Goal: Task Accomplishment & Management: Complete application form

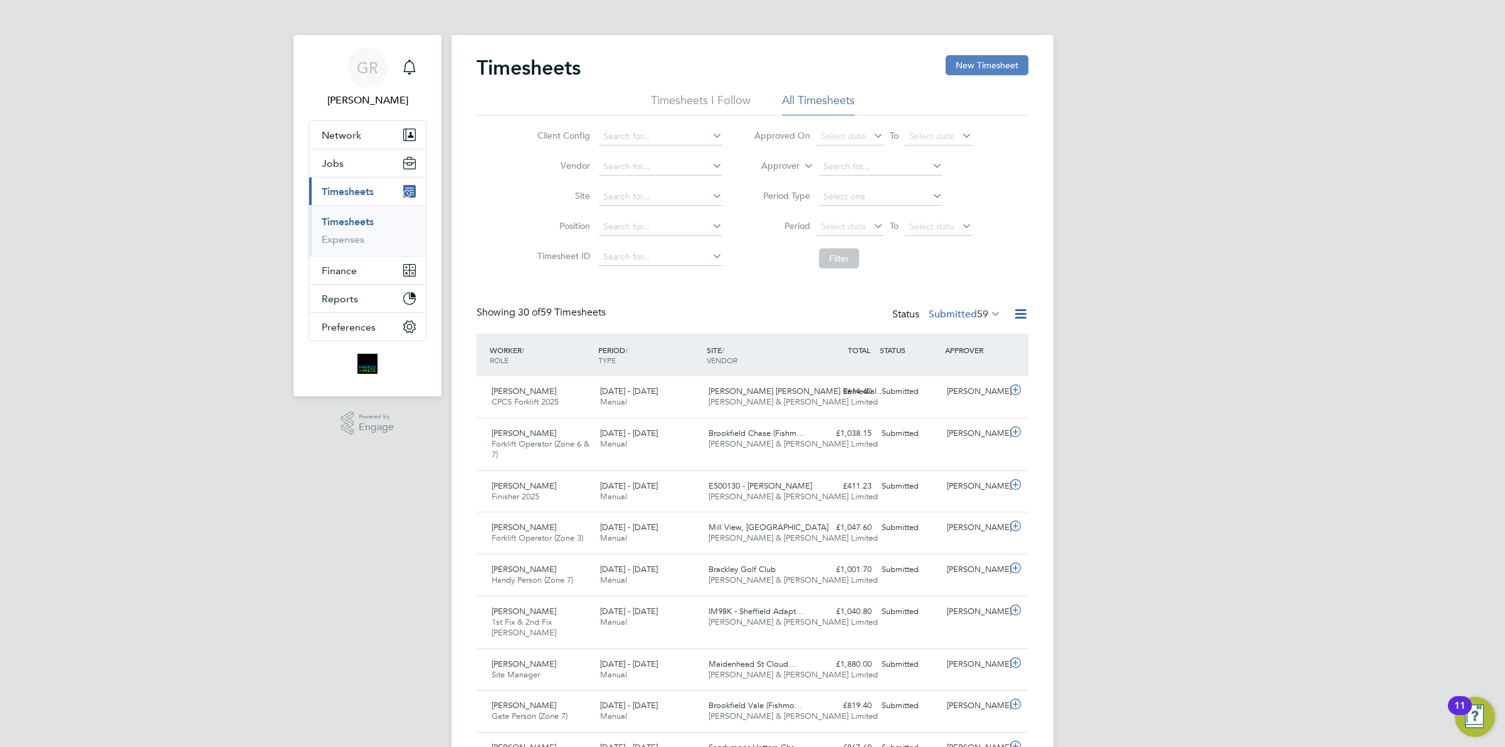
click at [1008, 61] on button "New Timesheet" at bounding box center [987, 65] width 83 height 20
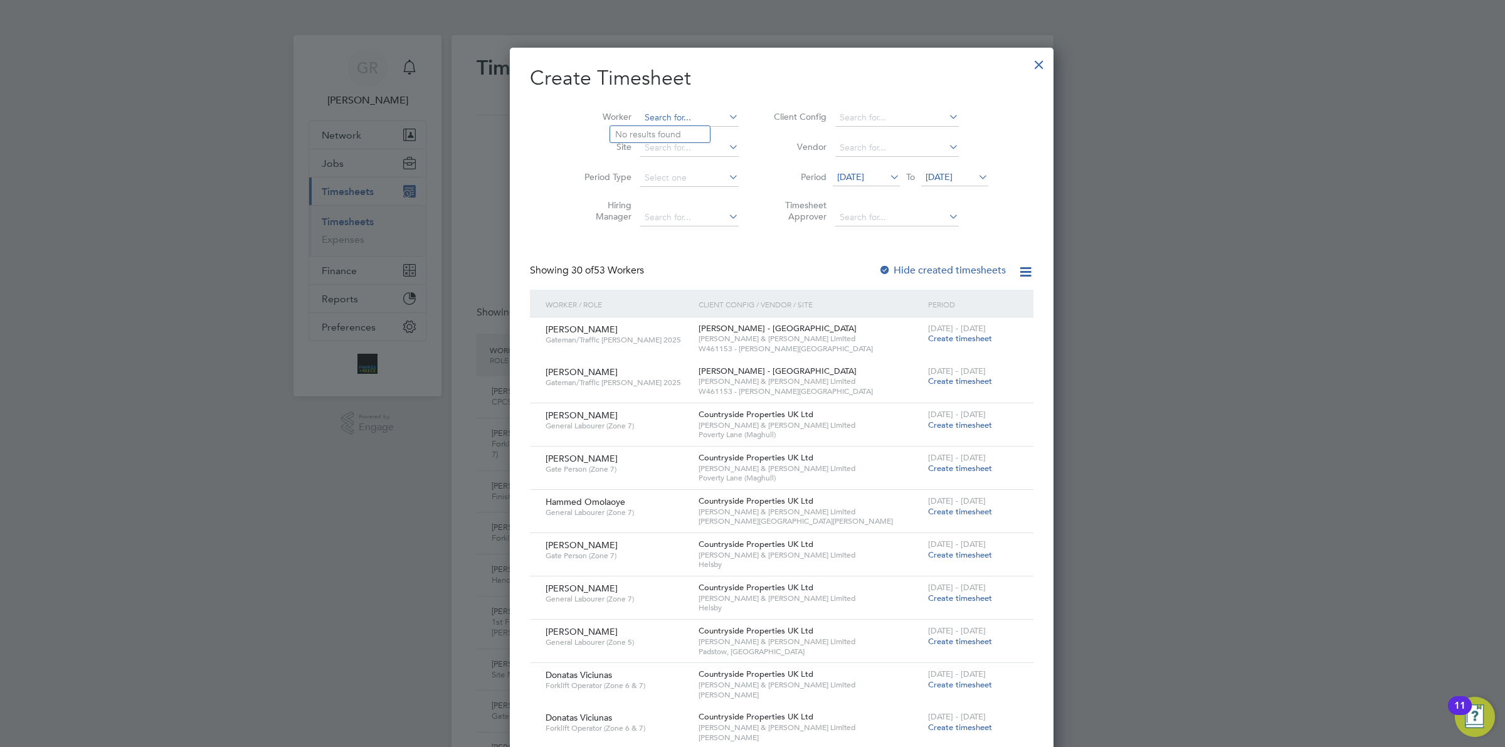
click at [640, 118] on input at bounding box center [689, 118] width 98 height 18
click at [672, 148] on li "Oluw ahbemileke Garuba" at bounding box center [665, 151] width 110 height 17
type input "Oluwahbemileke Garuba"
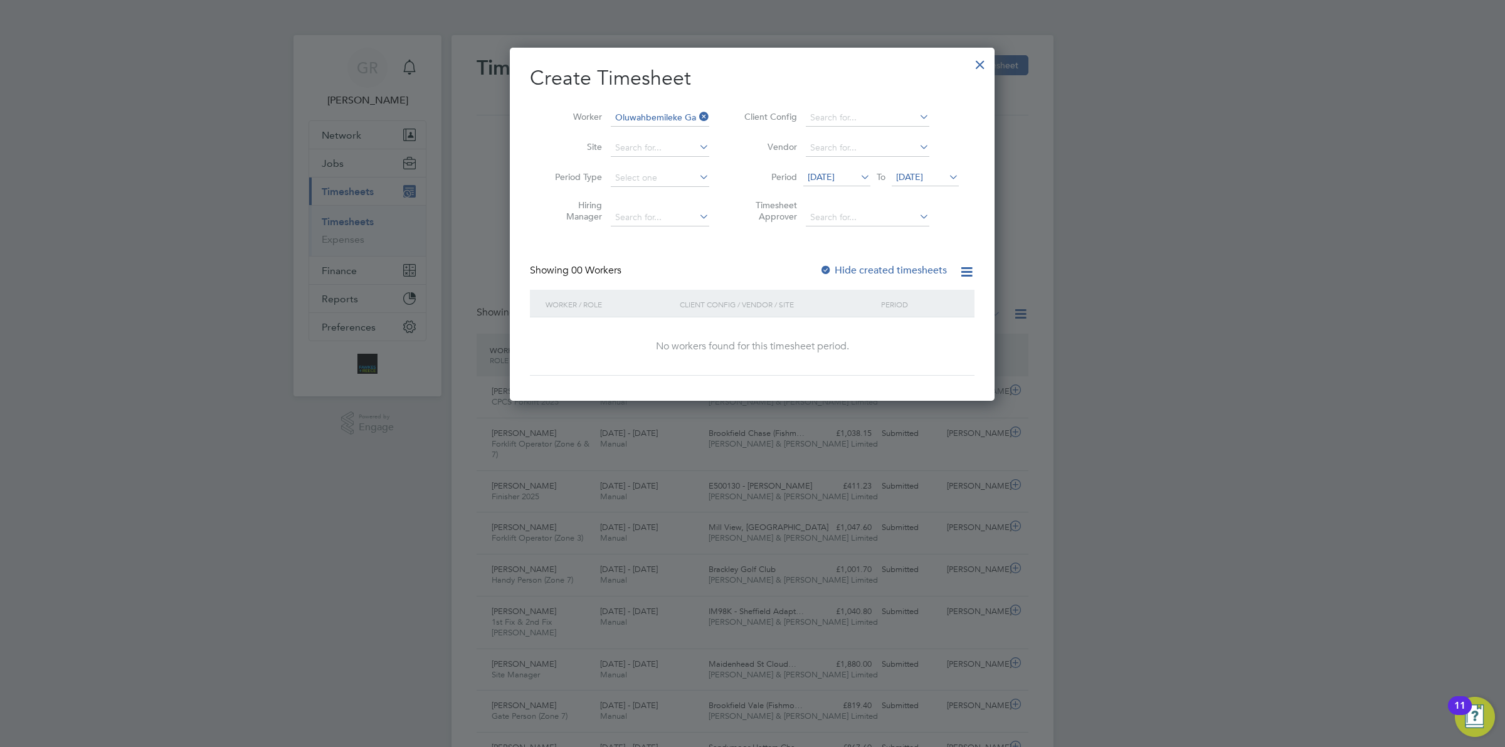
click at [835, 171] on span "[DATE]" at bounding box center [821, 176] width 27 height 11
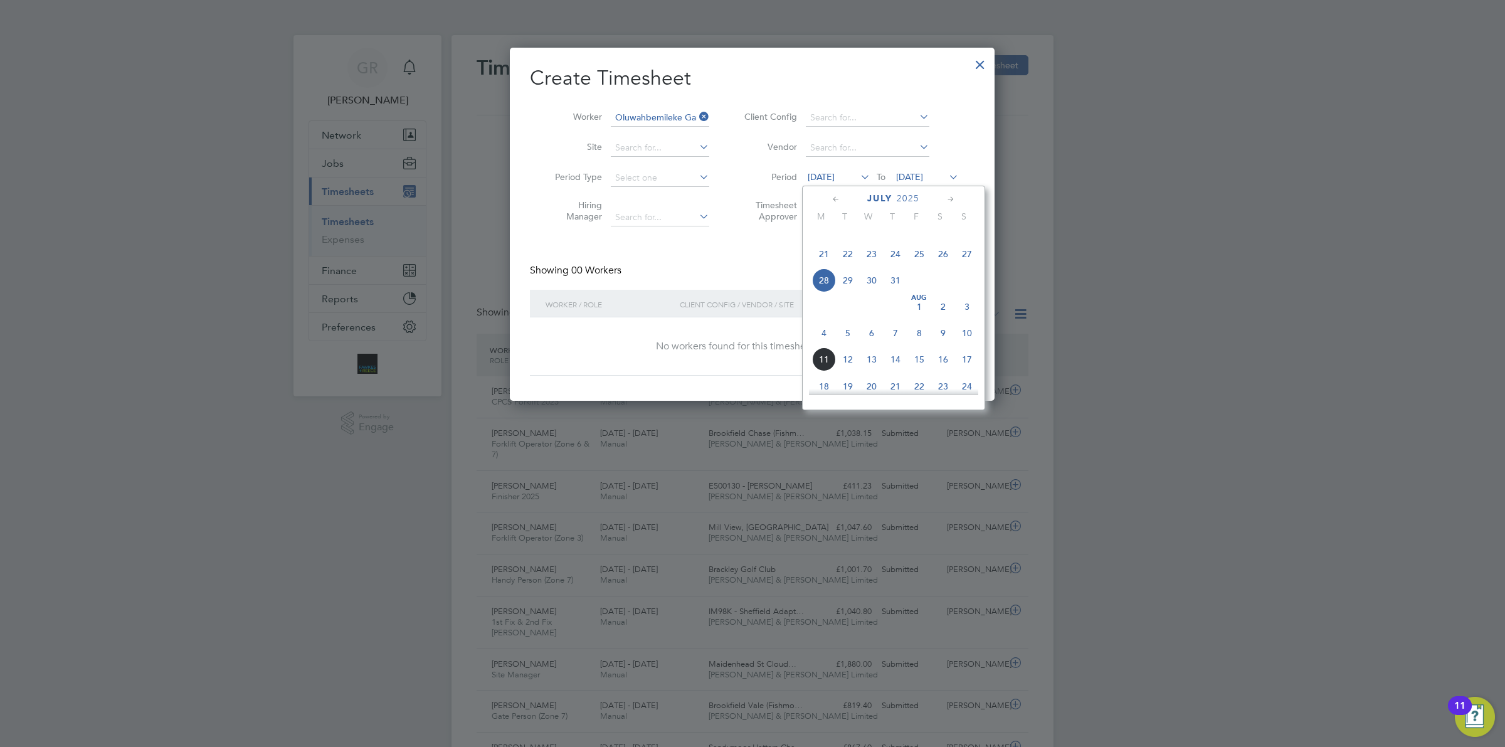
click at [946, 201] on icon at bounding box center [951, 200] width 12 height 14
click at [826, 264] on span "4" at bounding box center [824, 252] width 24 height 24
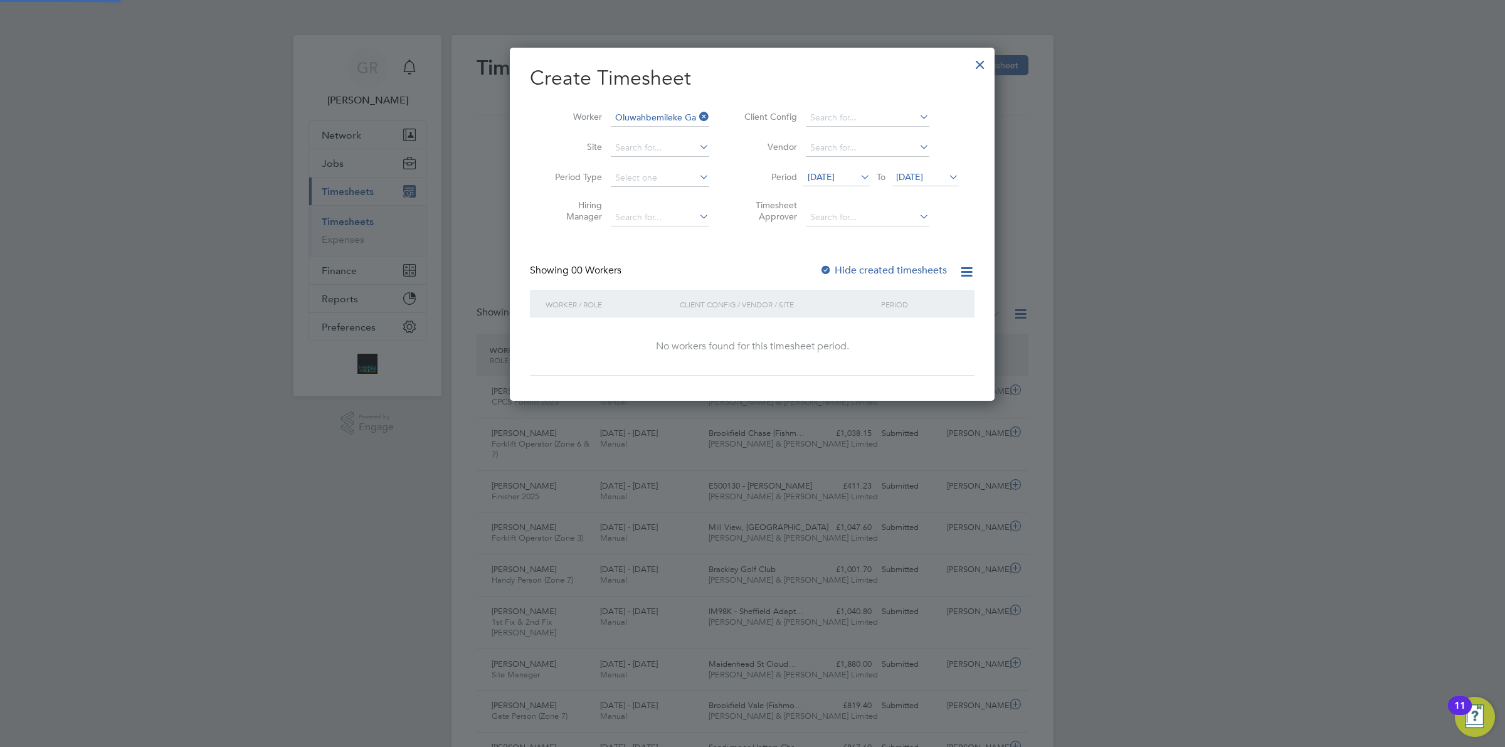
click at [916, 171] on span "[DATE]" at bounding box center [909, 176] width 27 height 11
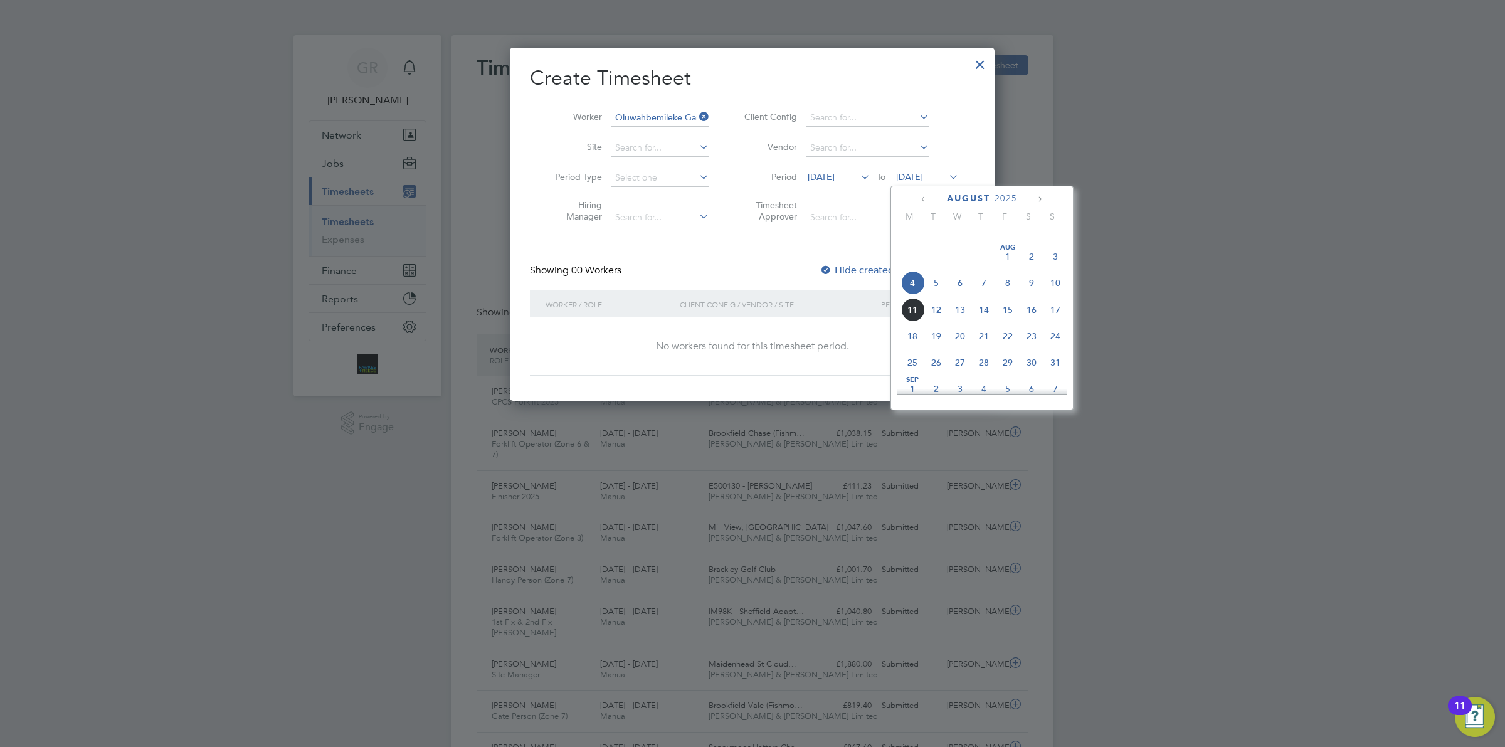
click at [1054, 295] on span "10" at bounding box center [1056, 283] width 24 height 24
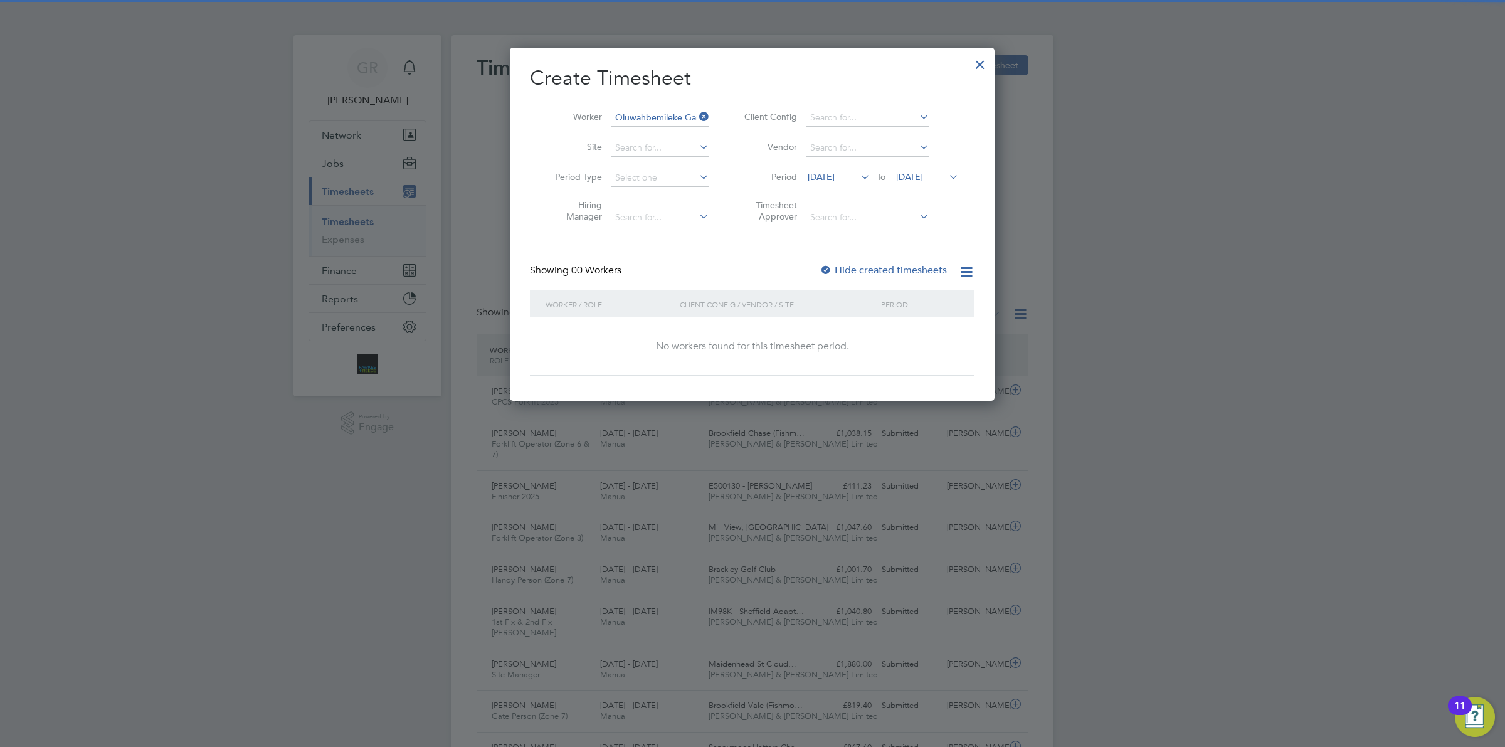
click at [898, 264] on label "Hide created timesheets" at bounding box center [883, 270] width 127 height 13
click at [888, 265] on label "Hide created timesheets" at bounding box center [883, 270] width 127 height 13
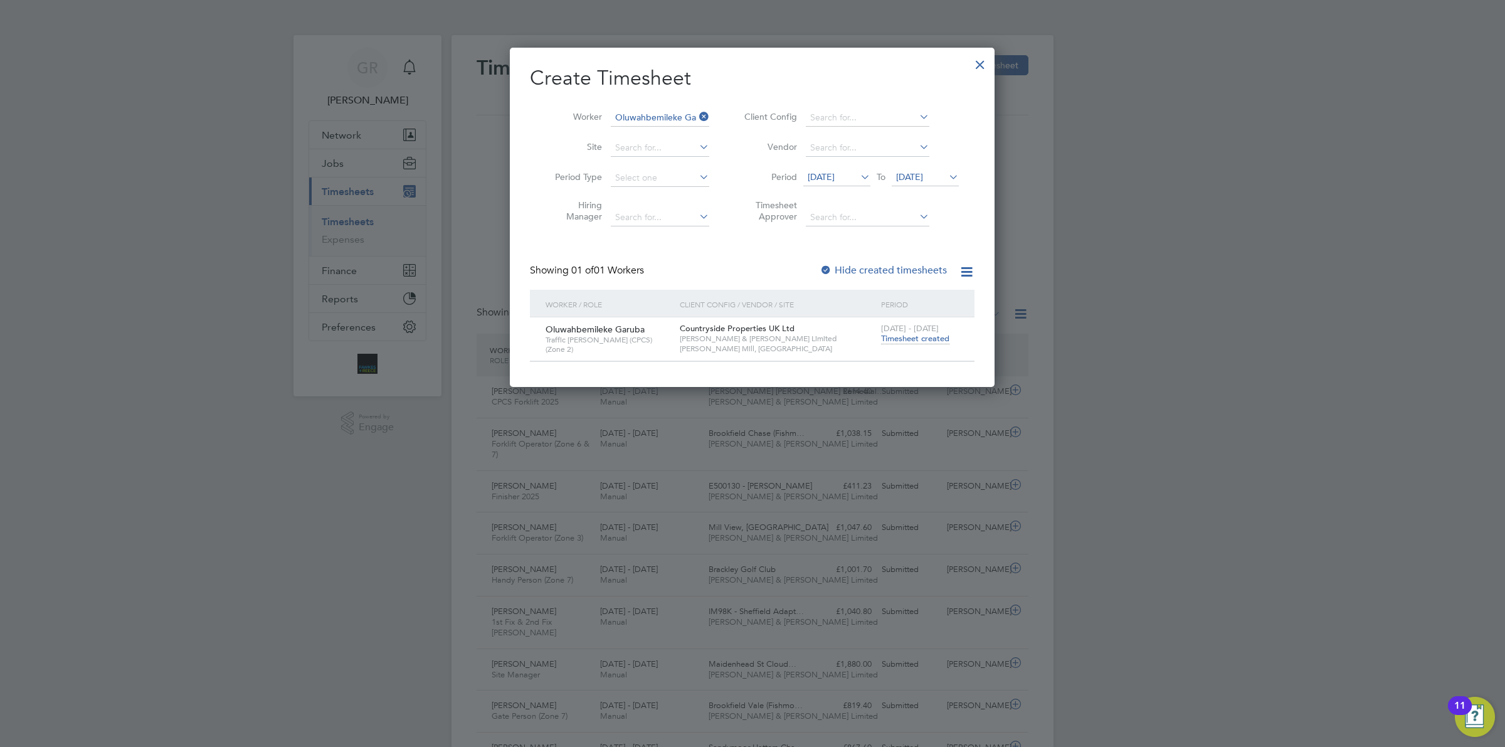
click at [906, 336] on span "Timesheet created" at bounding box center [915, 338] width 68 height 11
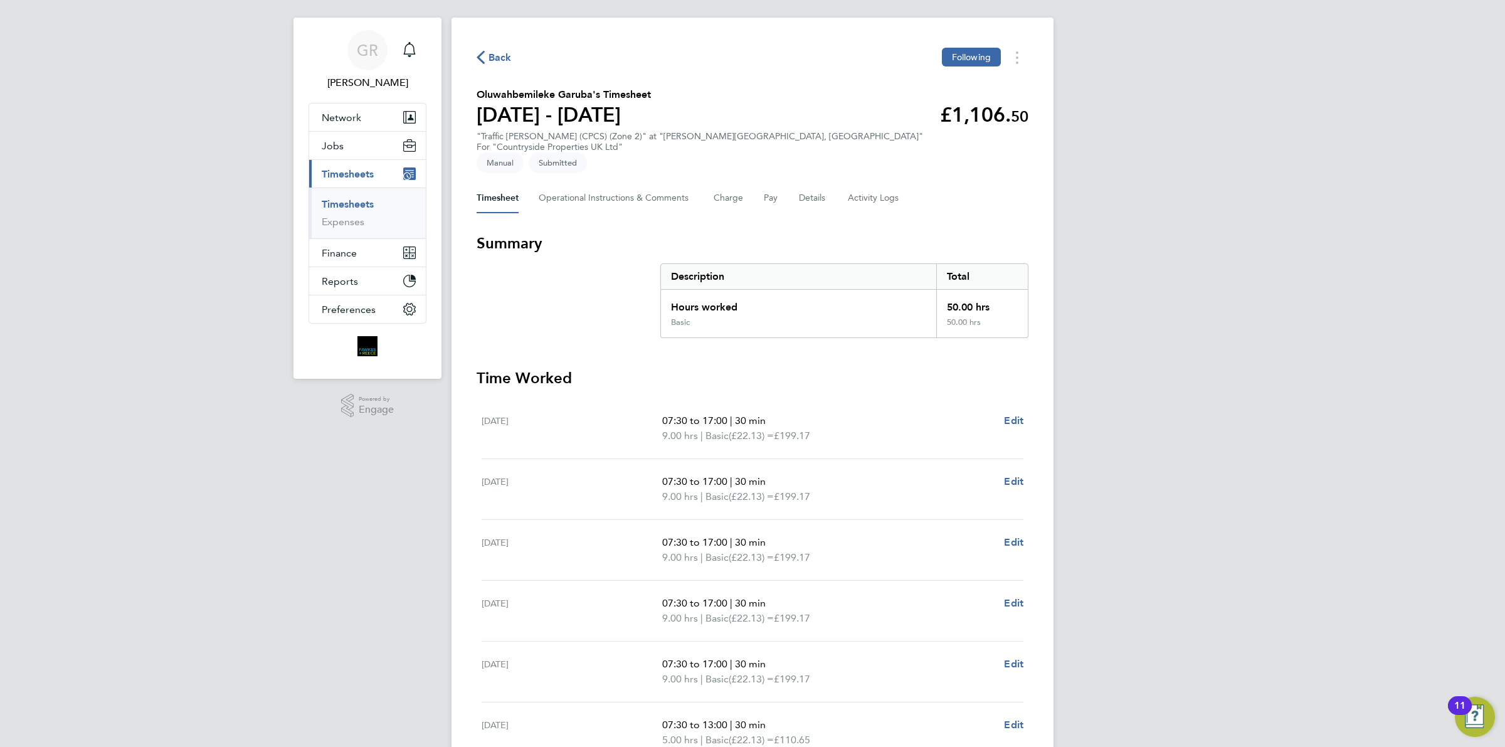
click at [827, 192] on div "Timesheet Operational Instructions & Comments Charge Pay Details Activity Logs" at bounding box center [753, 198] width 552 height 30
click at [811, 189] on button "Details" at bounding box center [813, 198] width 29 height 30
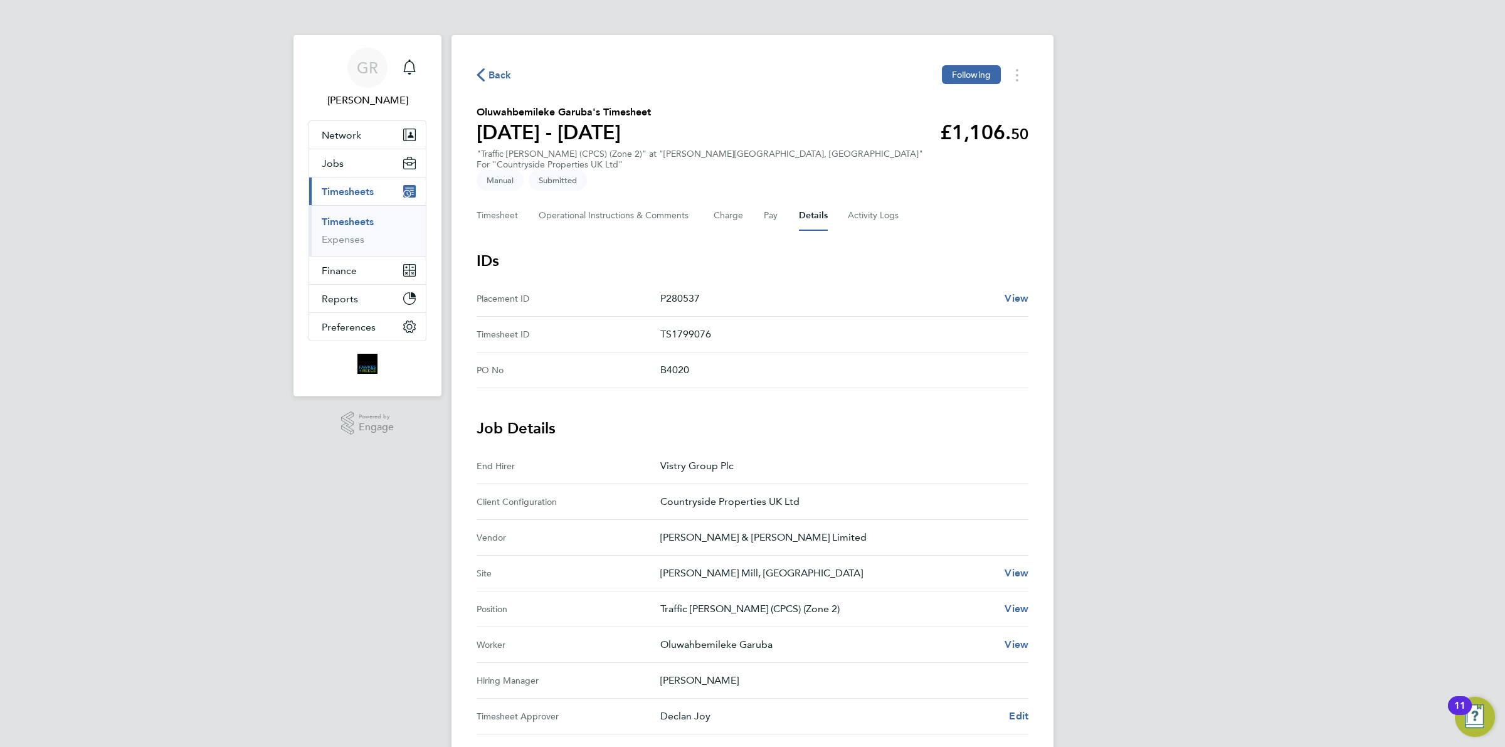
click at [495, 73] on span "Back" at bounding box center [500, 75] width 23 height 15
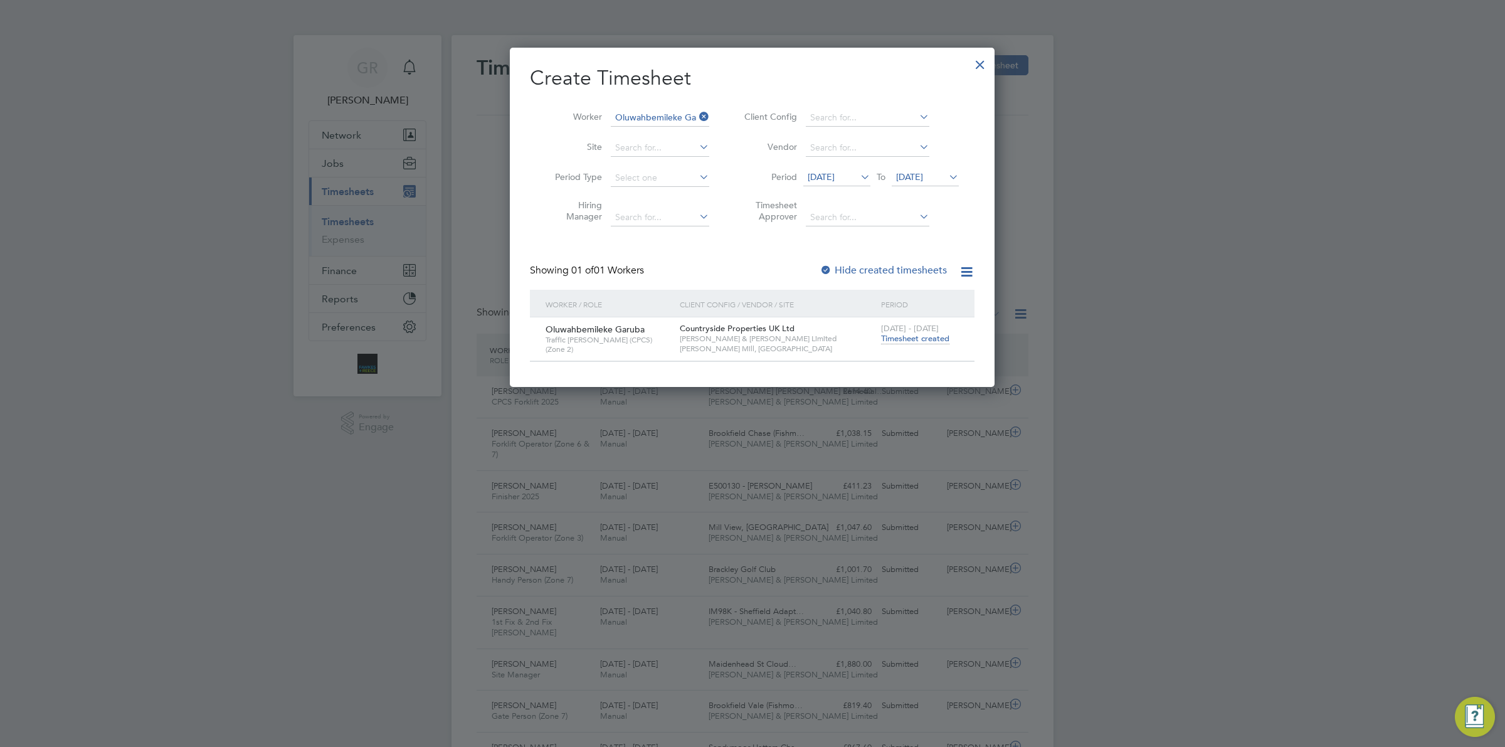
click at [697, 121] on icon at bounding box center [697, 117] width 0 height 18
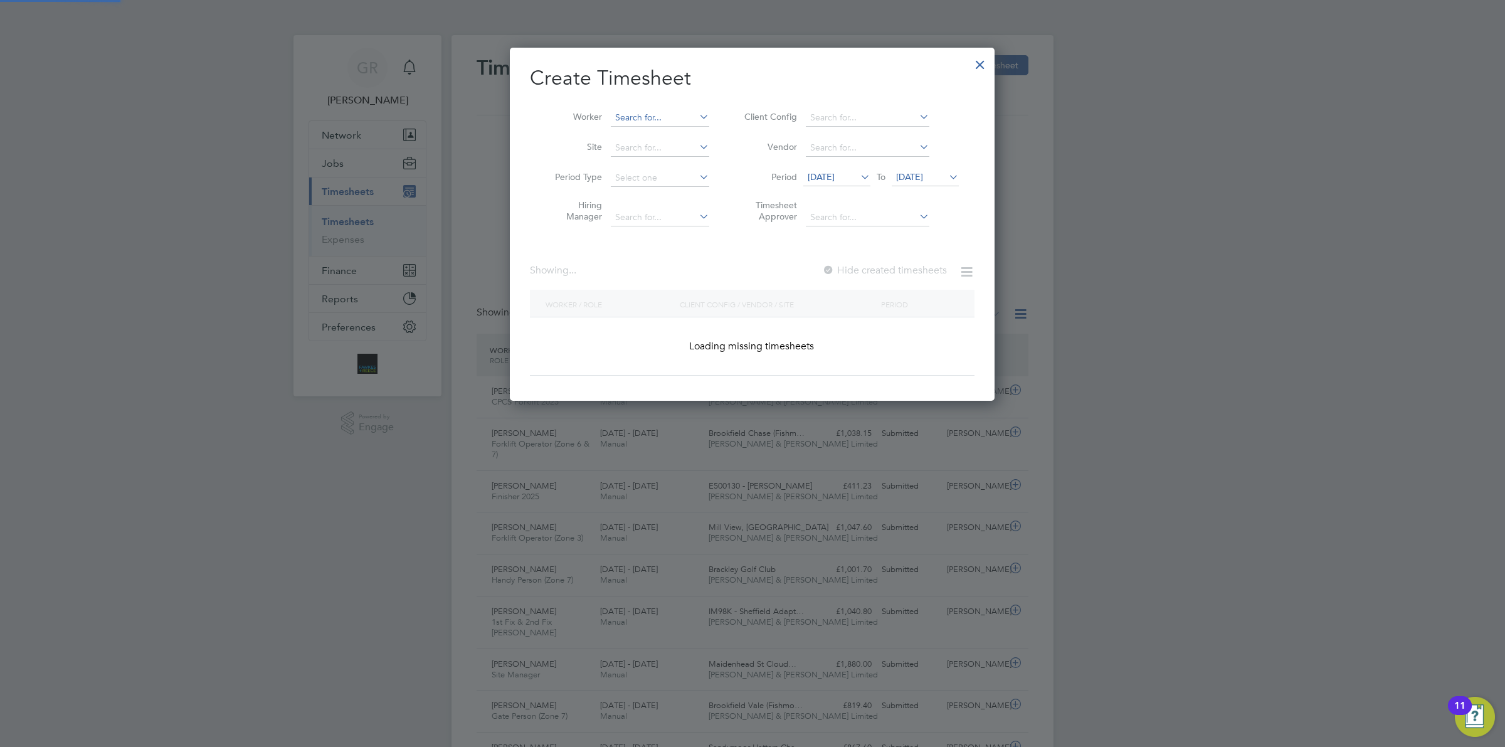
click at [660, 123] on input at bounding box center [660, 118] width 98 height 18
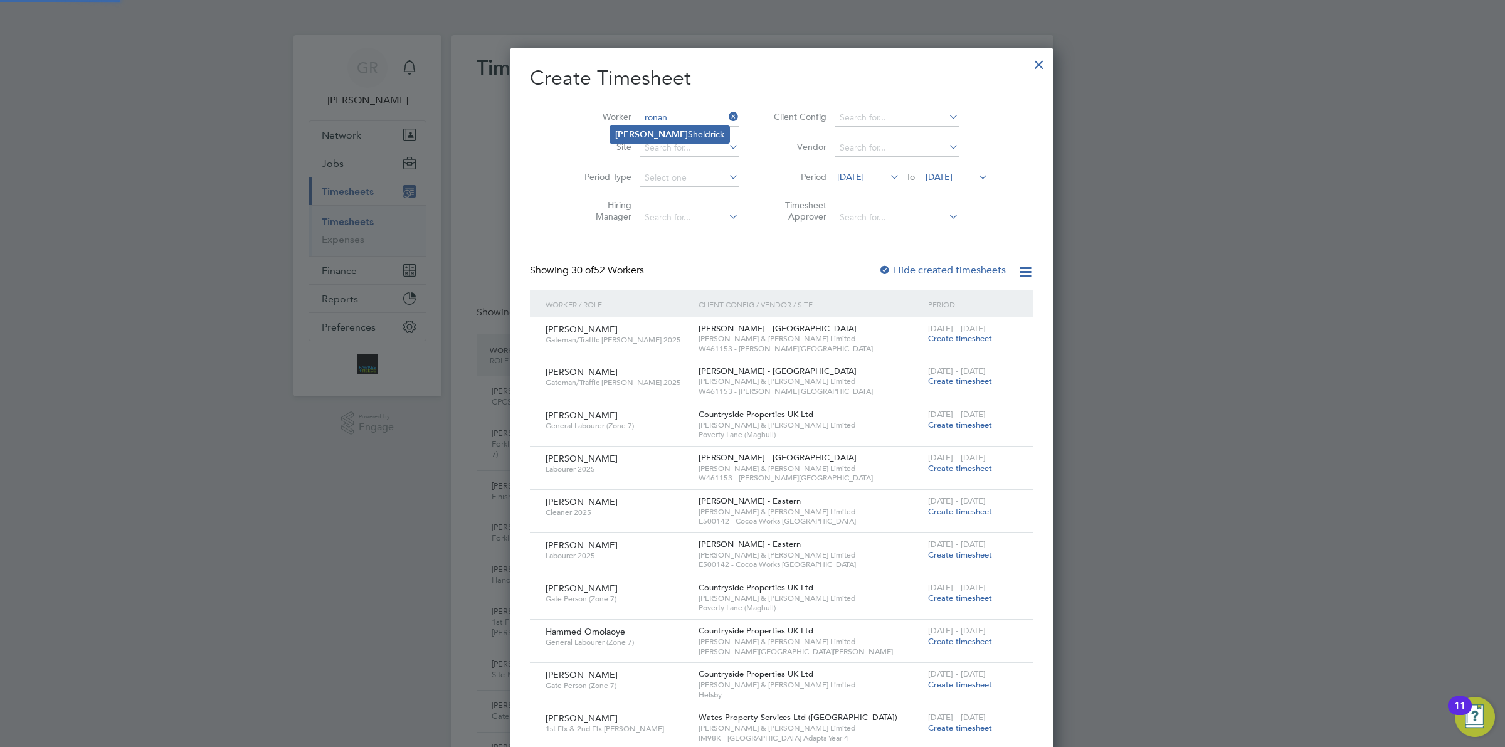
click at [660, 138] on li "[PERSON_NAME]" at bounding box center [669, 134] width 119 height 17
type input "[PERSON_NAME]"
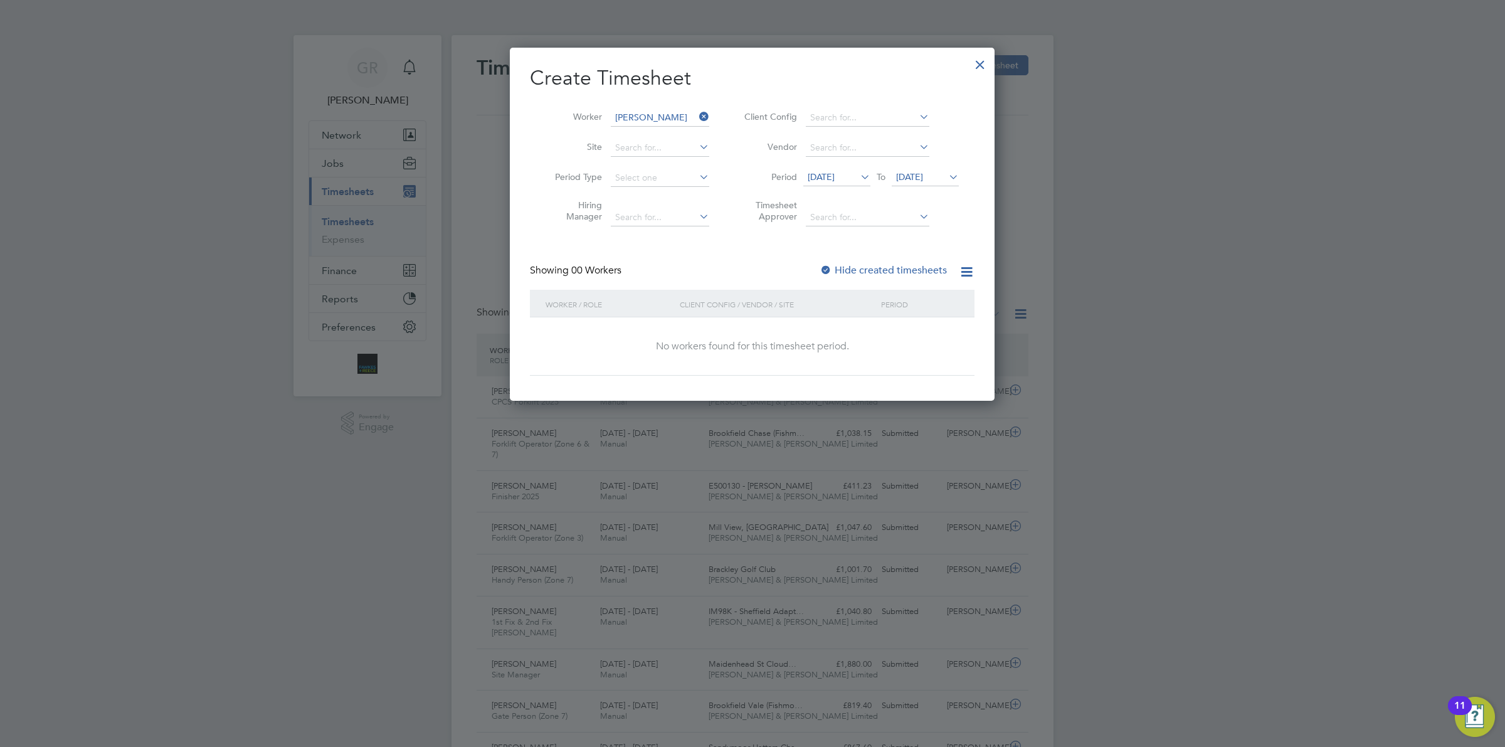
click at [885, 267] on label "Hide created timesheets" at bounding box center [883, 270] width 127 height 13
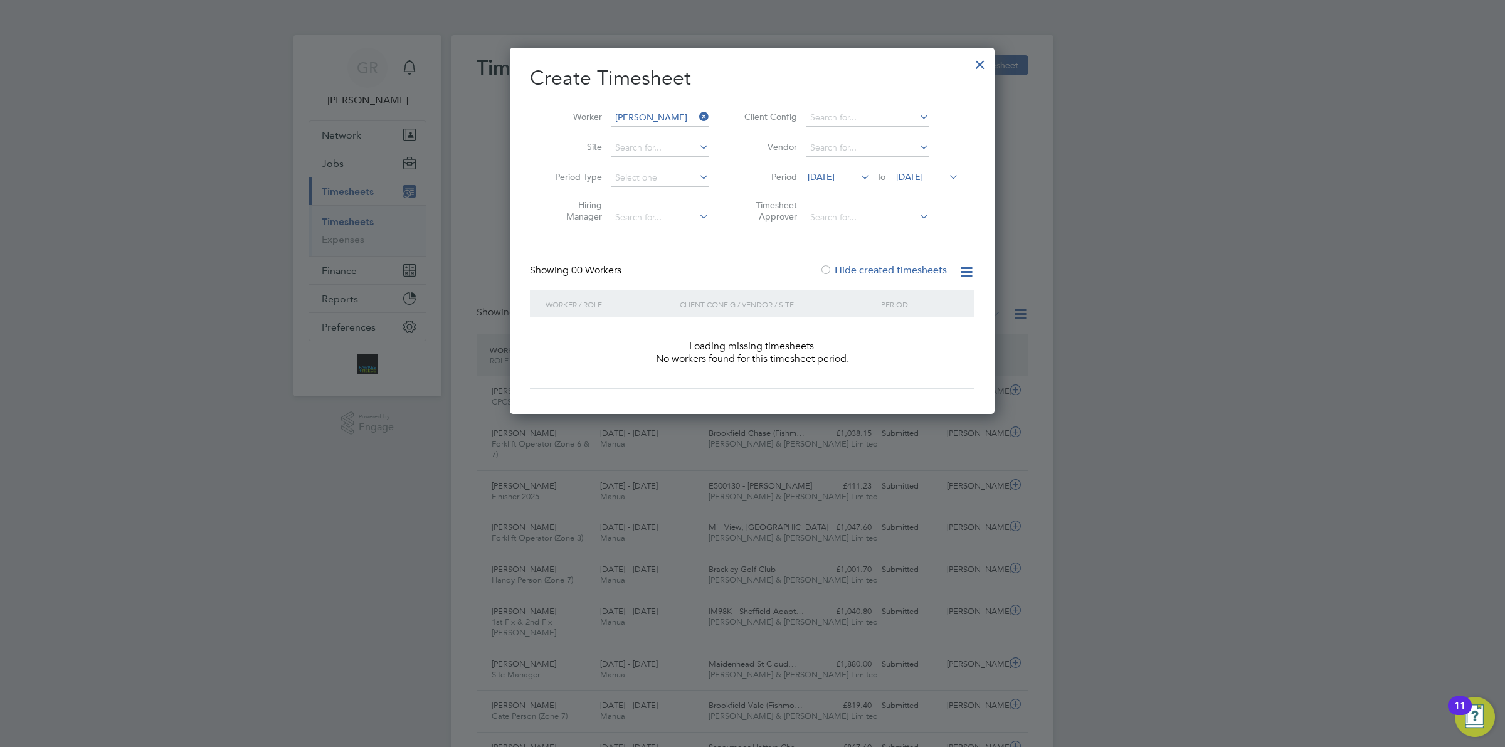
click at [885, 267] on label "Hide created timesheets" at bounding box center [883, 270] width 127 height 13
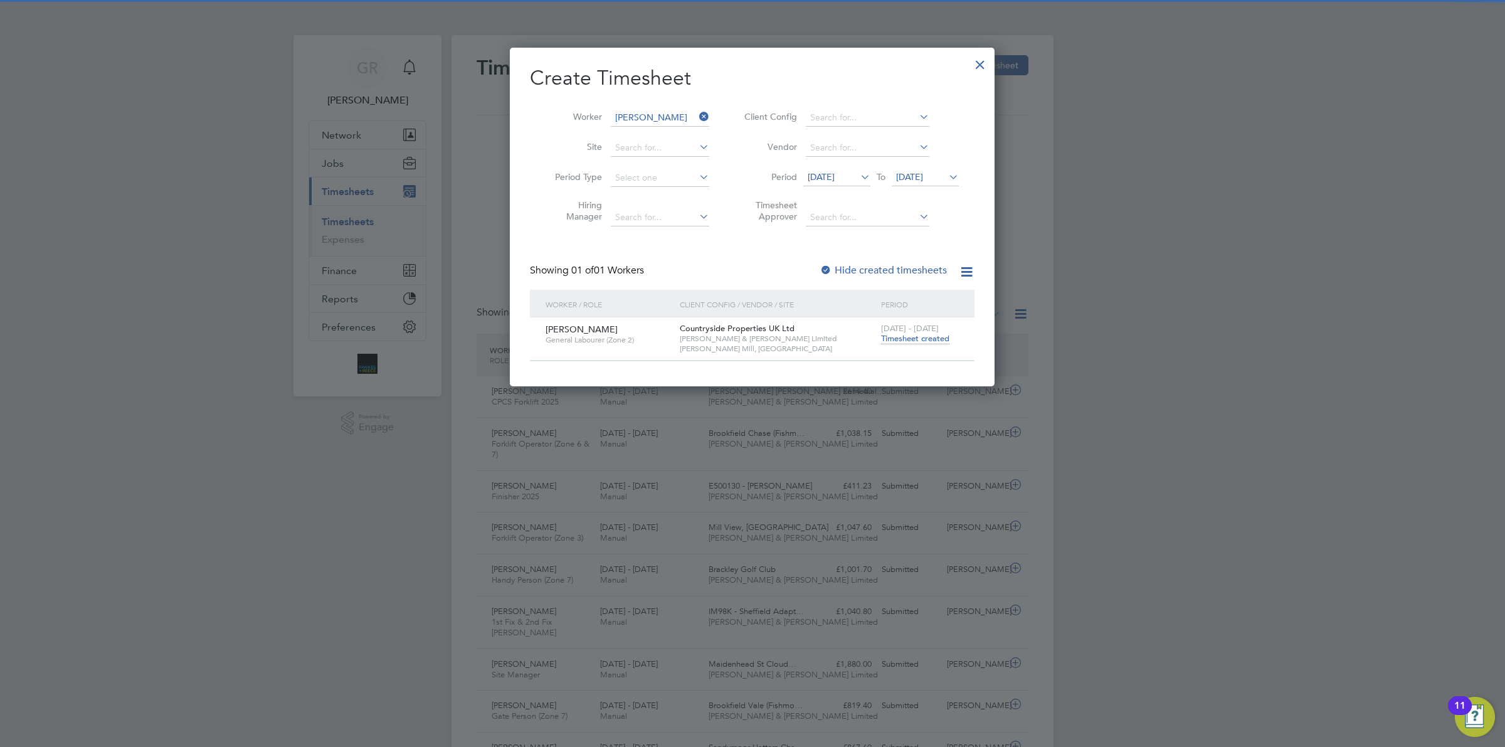
click at [907, 341] on span "Timesheet created" at bounding box center [915, 338] width 68 height 11
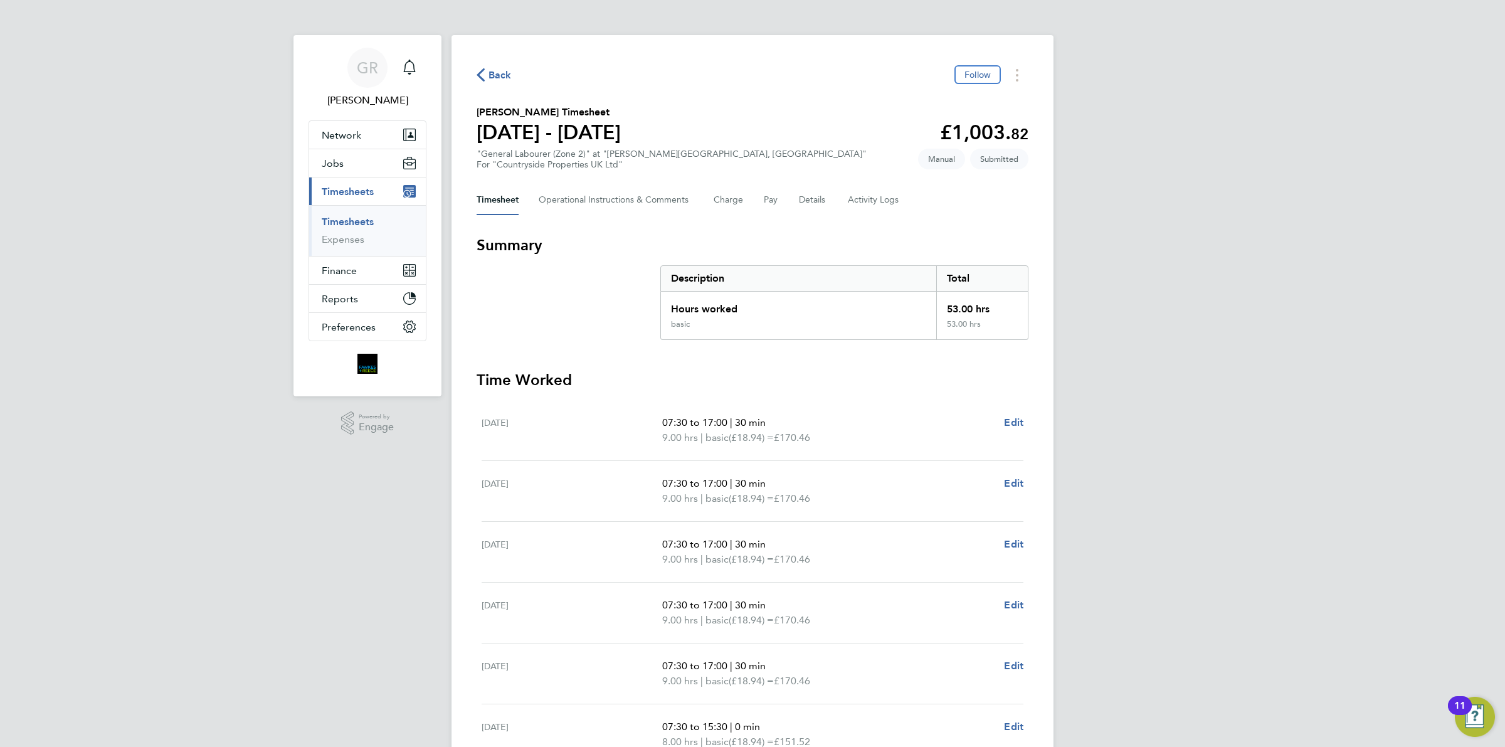
click at [503, 77] on span "Back" at bounding box center [500, 75] width 23 height 15
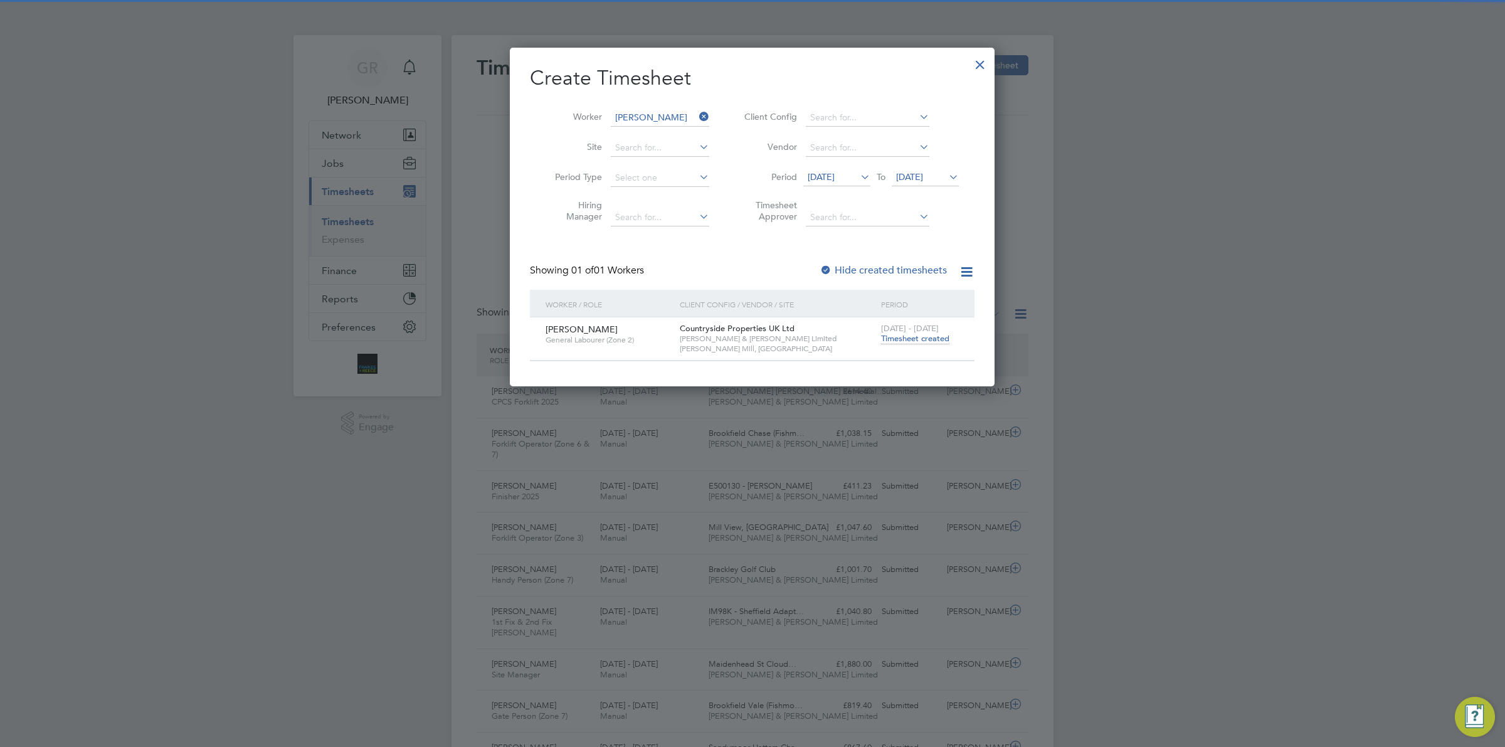
click at [697, 112] on icon at bounding box center [697, 117] width 0 height 18
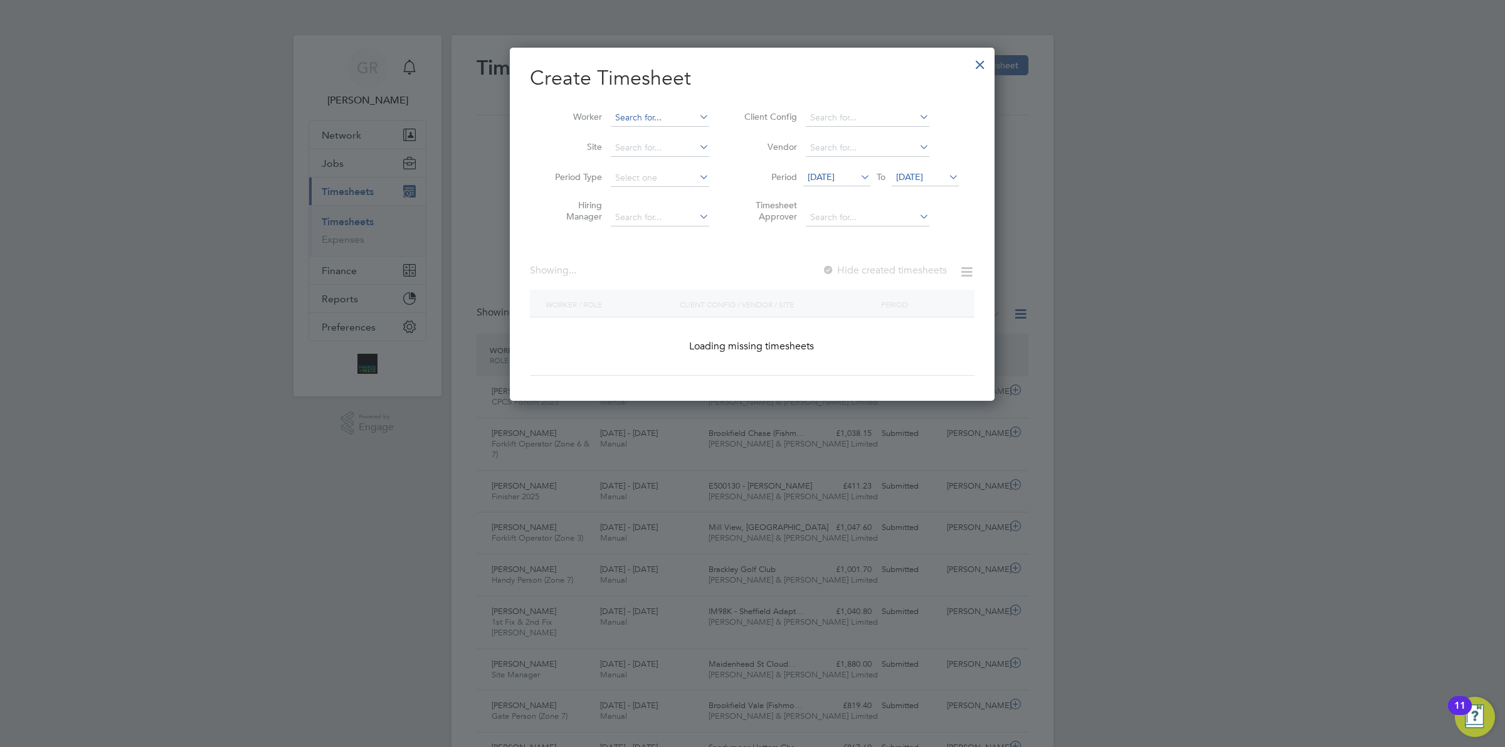
click at [668, 114] on input at bounding box center [660, 118] width 98 height 18
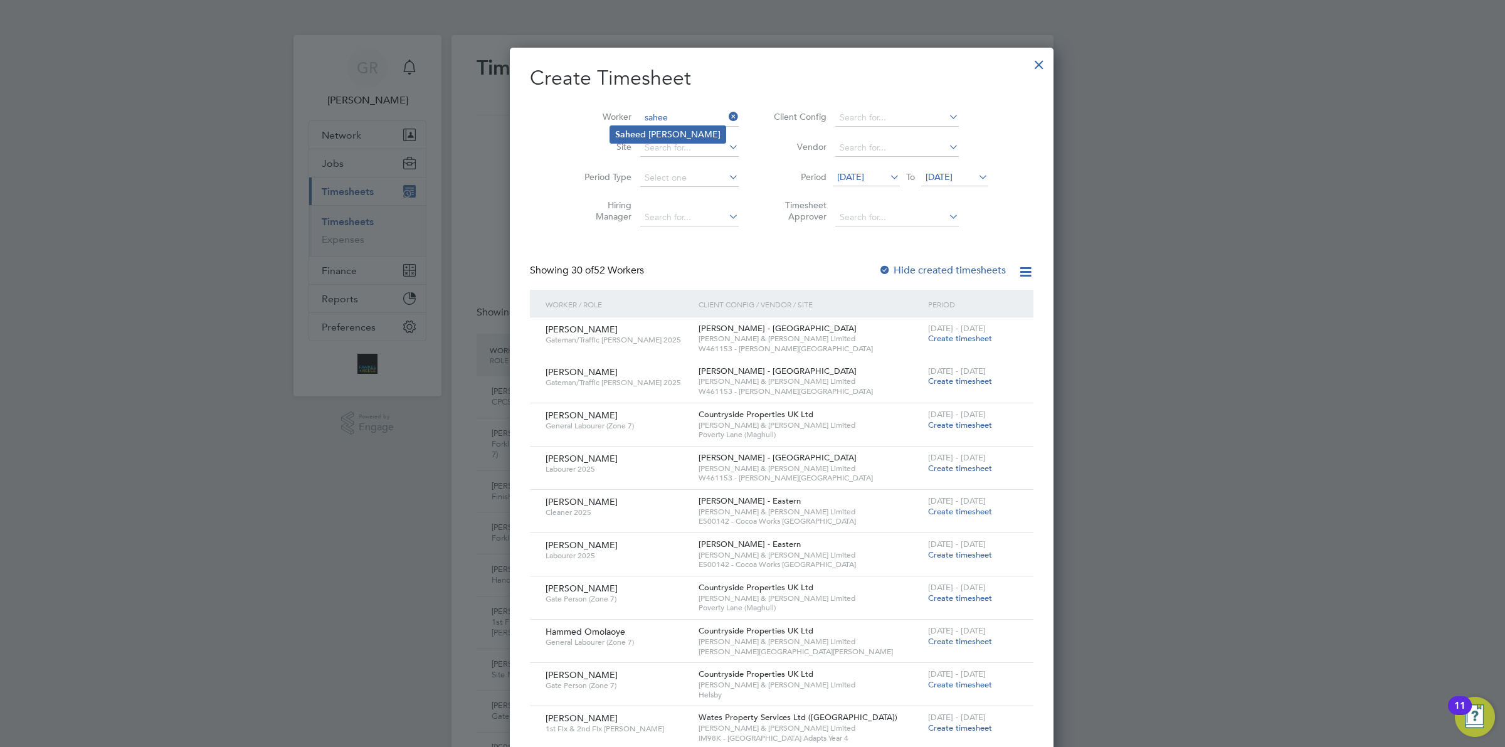
click at [667, 127] on li "Sahee d [PERSON_NAME]" at bounding box center [667, 134] width 115 height 17
type input "[PERSON_NAME]"
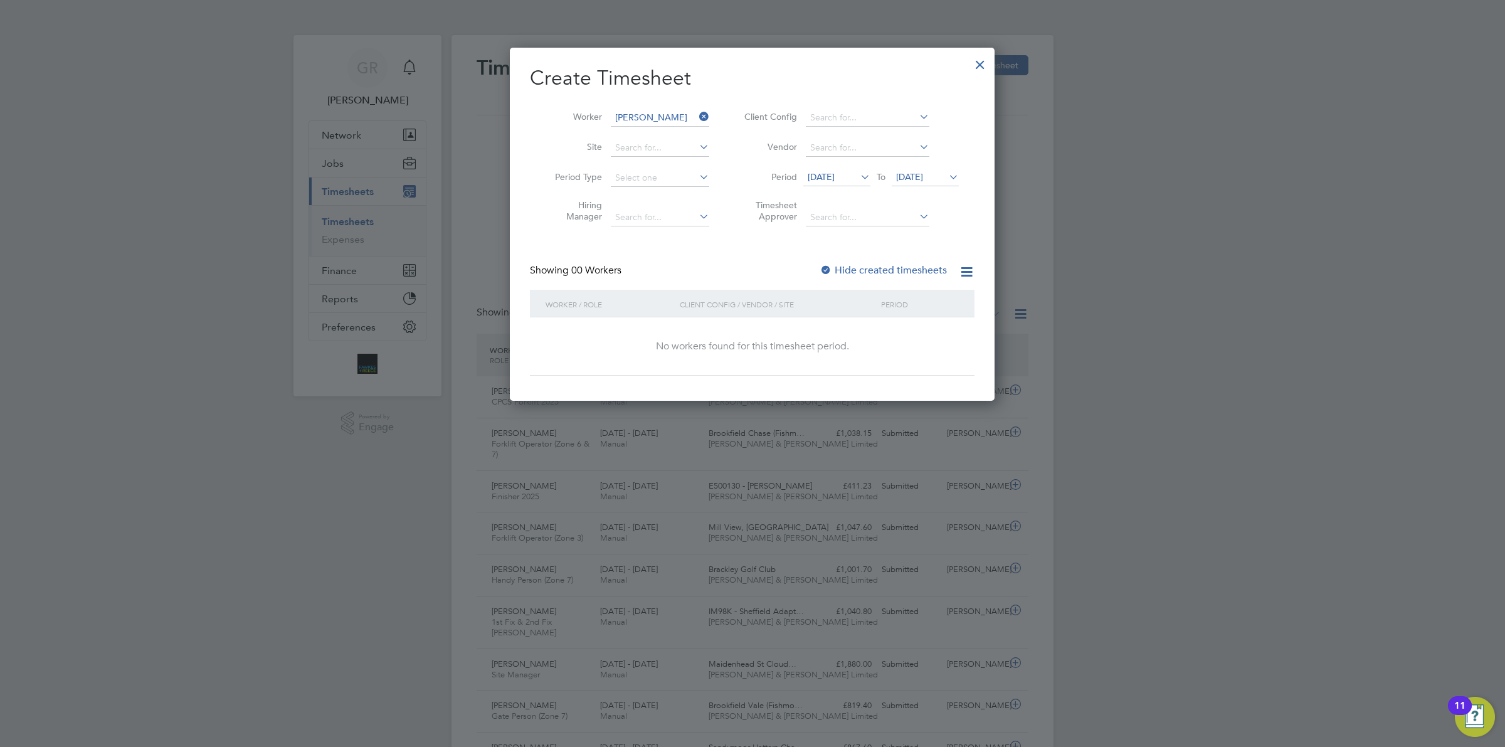
click at [861, 270] on label "Hide created timesheets" at bounding box center [883, 270] width 127 height 13
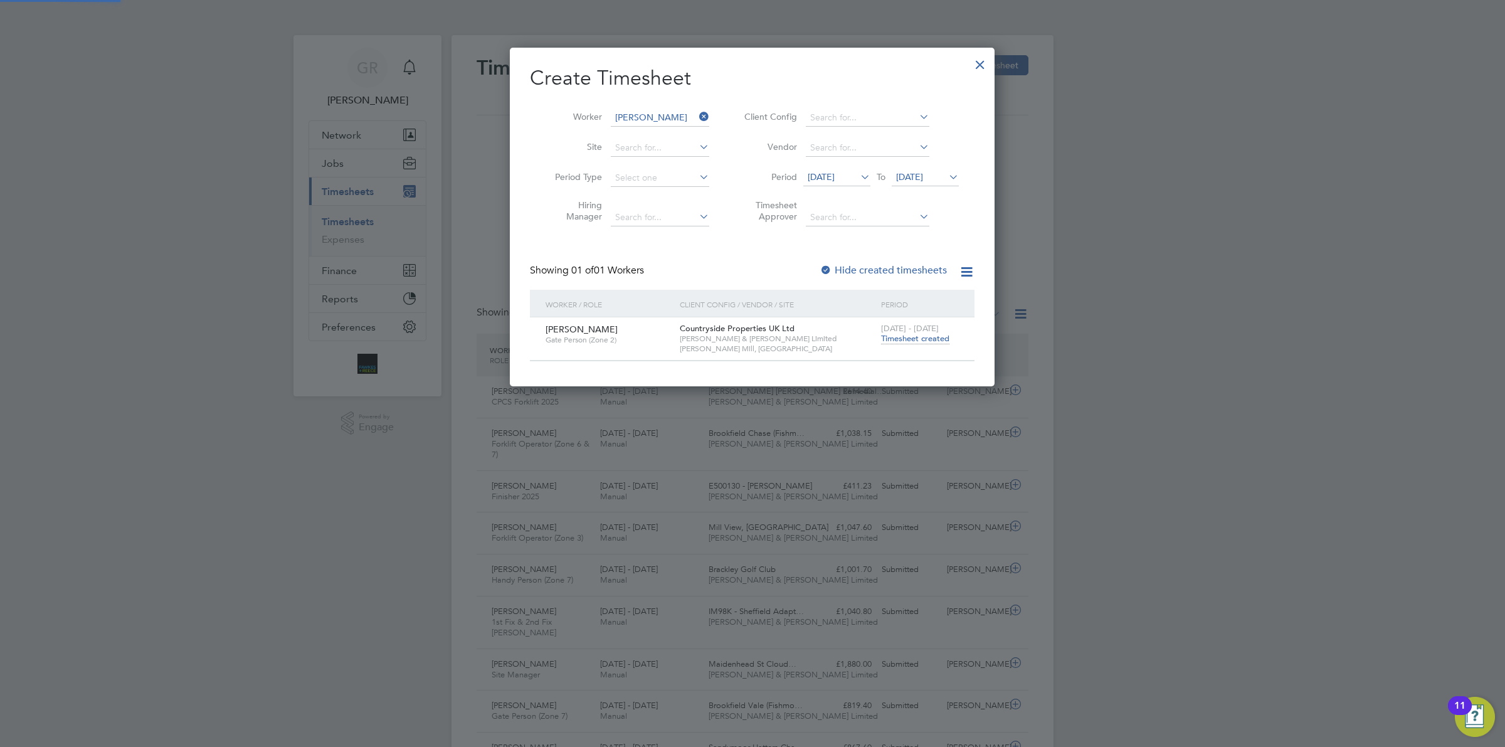
click at [861, 270] on label "Hide created timesheets" at bounding box center [883, 270] width 127 height 13
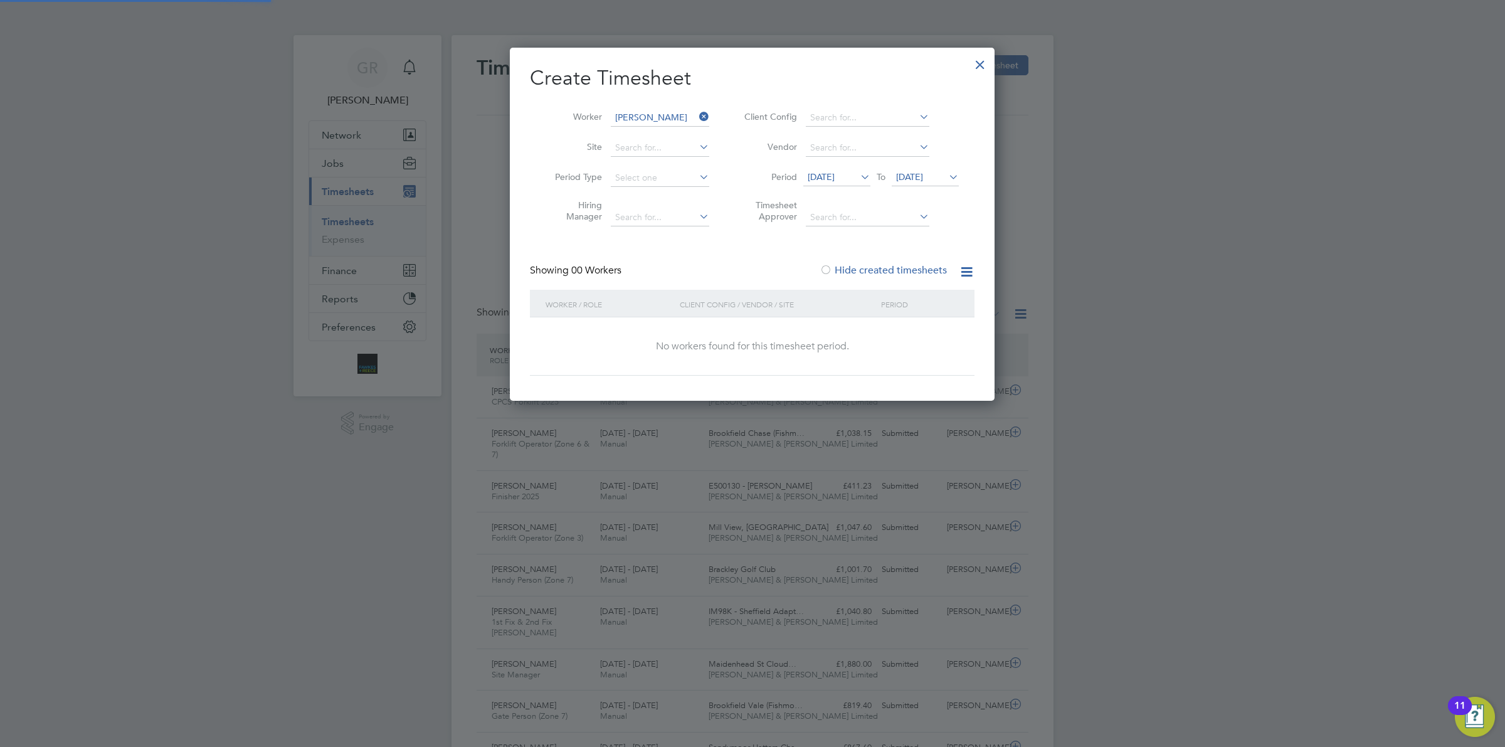
click at [861, 270] on label "Hide created timesheets" at bounding box center [883, 270] width 127 height 13
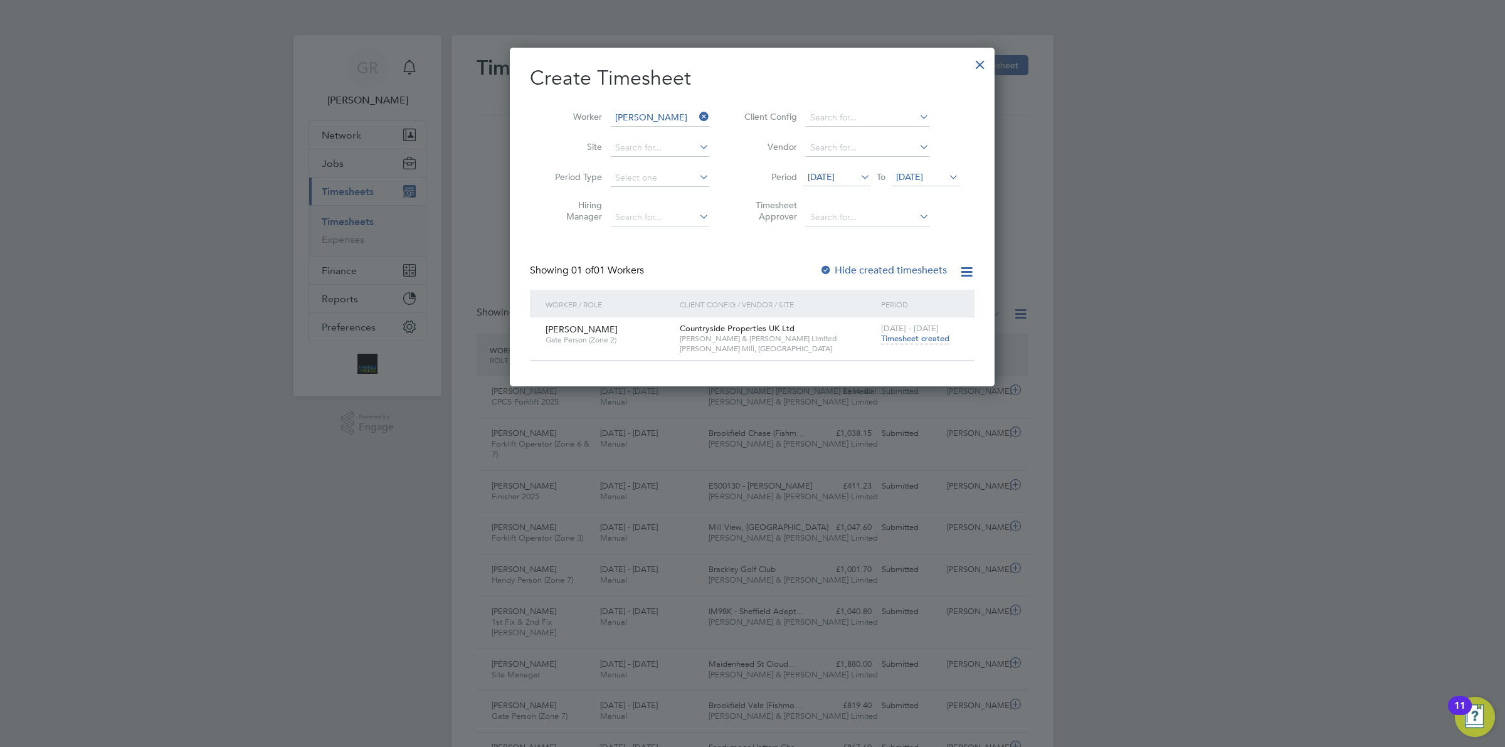
click at [914, 341] on span "Timesheet created" at bounding box center [915, 338] width 68 height 11
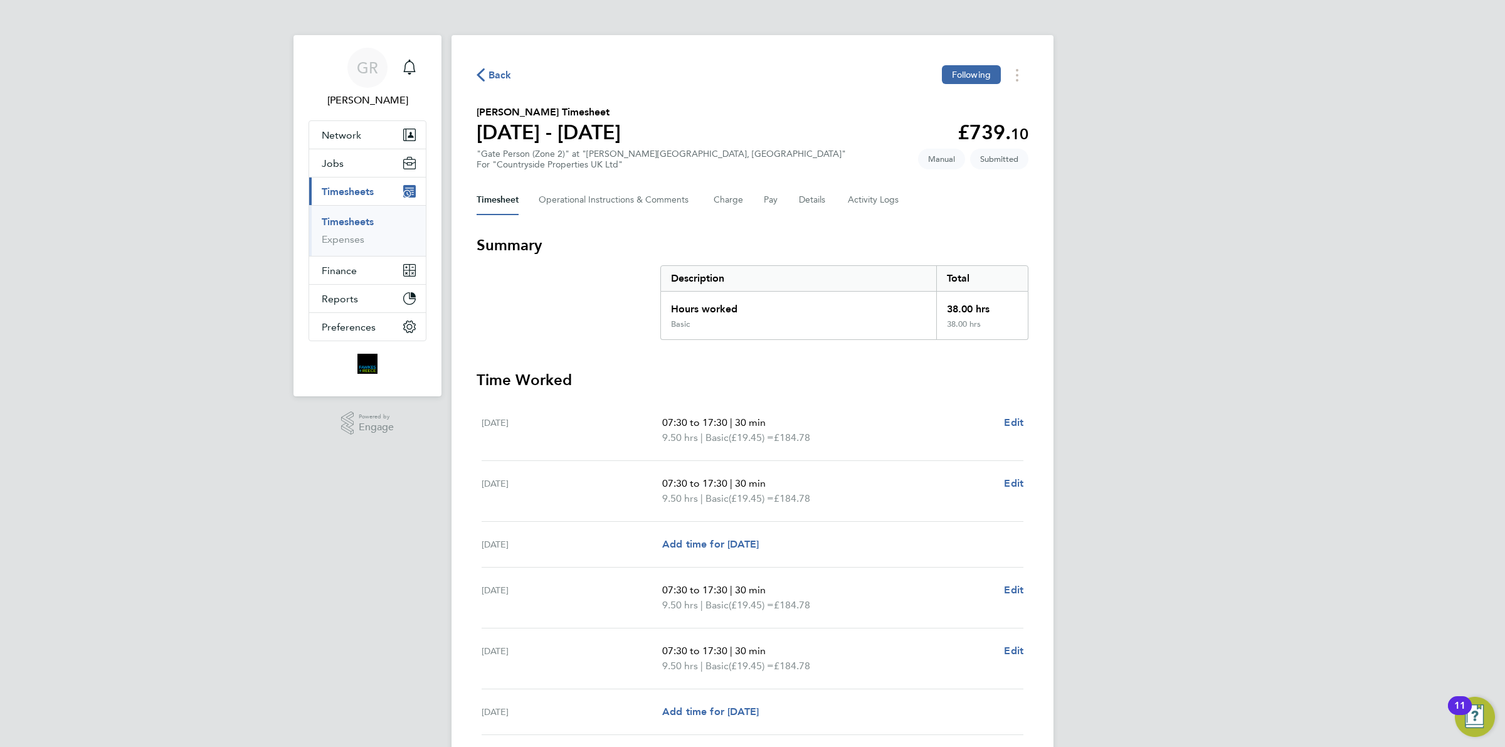
click at [487, 66] on div "Back Following" at bounding box center [753, 74] width 552 height 19
click at [491, 75] on span "Back" at bounding box center [500, 75] width 23 height 15
